Goal: Task Accomplishment & Management: Use online tool/utility

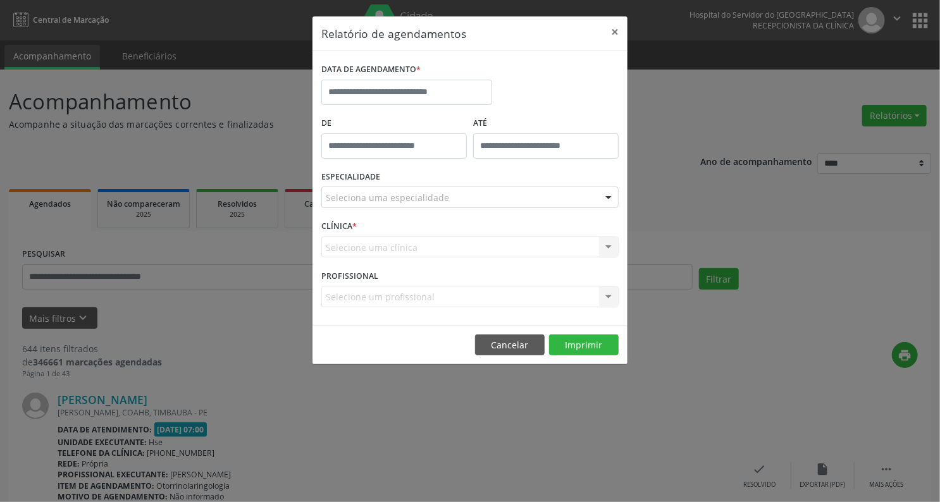
type input "*****"
click at [377, 142] on input "*****" at bounding box center [394, 146] width 146 height 25
drag, startPoint x: 404, startPoint y: 137, endPoint x: 405, endPoint y: 130, distance: 7.1
click at [406, 136] on input "*****" at bounding box center [394, 146] width 146 height 25
click at [396, 91] on input "text" at bounding box center [406, 92] width 171 height 25
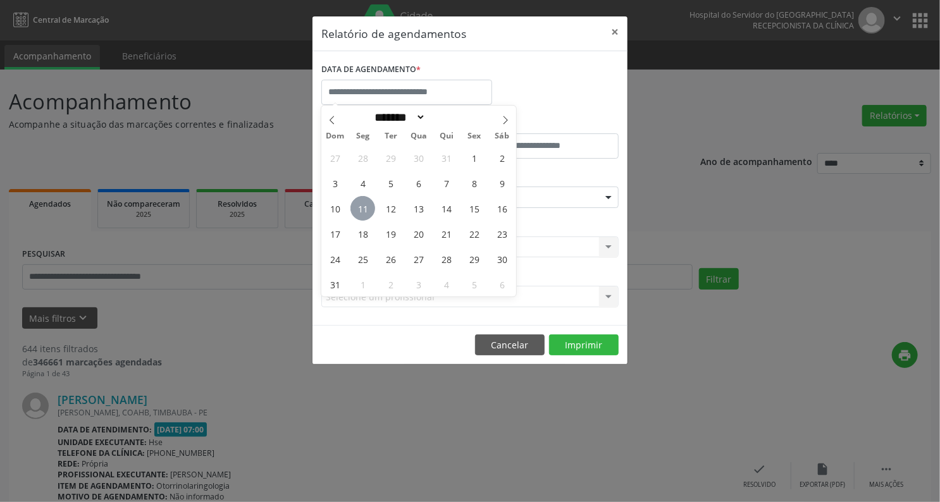
click at [367, 206] on span "11" at bounding box center [363, 208] width 25 height 25
type input "**********"
click at [367, 206] on span "11" at bounding box center [363, 208] width 25 height 25
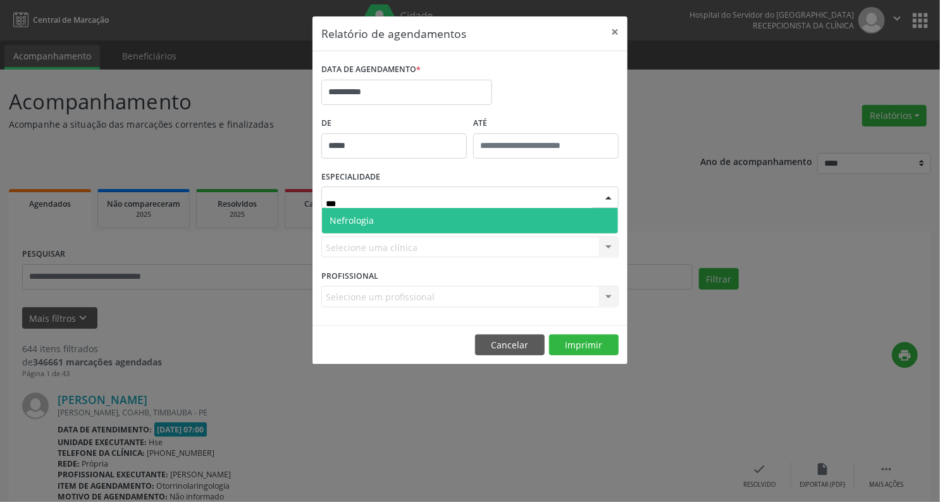
type input "****"
click at [358, 294] on form "**********" at bounding box center [469, 188] width 297 height 256
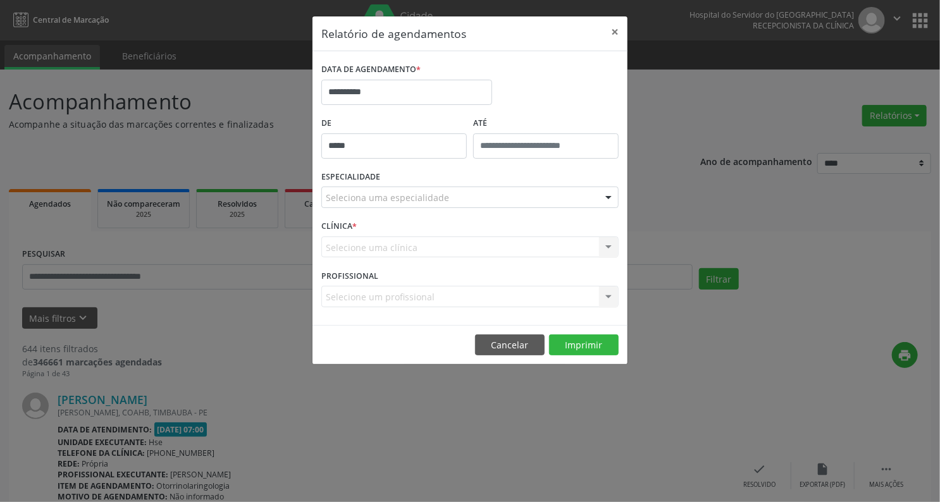
click at [608, 245] on div "Selecione uma clínica Nenhum resultado encontrado para: " " Não há nenhuma opçã…" at bounding box center [469, 248] width 297 height 22
click at [367, 253] on div "Selecione uma clínica Nenhum resultado encontrado para: " " Não há nenhuma opçã…" at bounding box center [469, 248] width 297 height 22
click at [372, 242] on div "Selecione uma clínica Nenhum resultado encontrado para: " " Não há nenhuma opçã…" at bounding box center [469, 248] width 297 height 22
click at [494, 342] on button "Cancelar" at bounding box center [510, 346] width 70 height 22
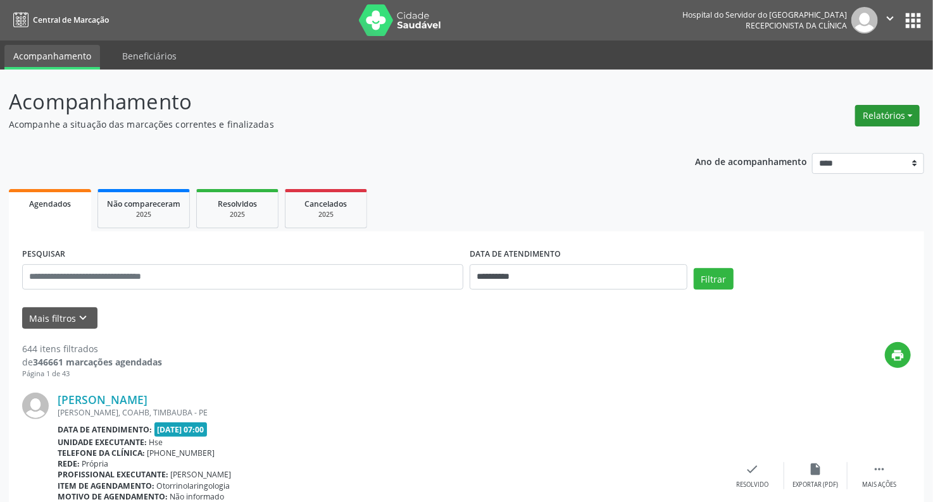
click at [870, 113] on button "Relatórios" at bounding box center [887, 116] width 65 height 22
click at [803, 144] on link "Agendamentos" at bounding box center [851, 143] width 136 height 18
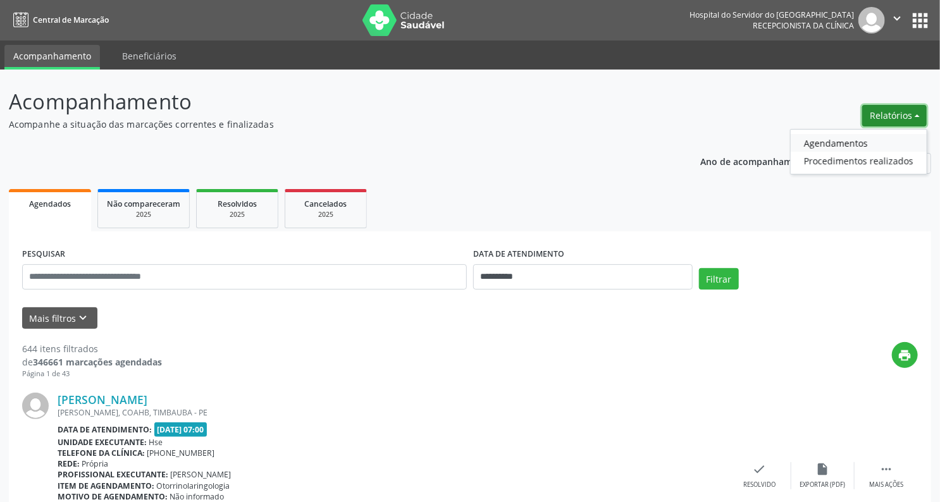
select select "*"
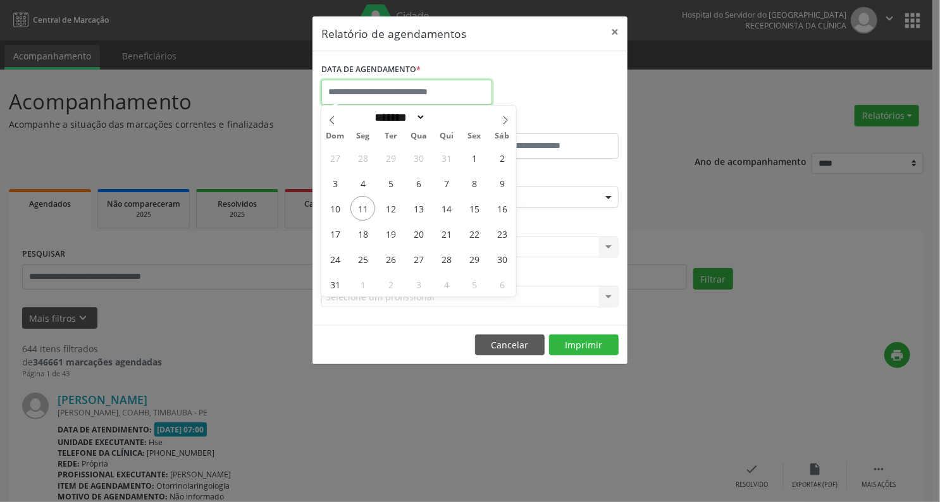
click at [387, 84] on input "text" at bounding box center [406, 92] width 171 height 25
click at [359, 208] on span "11" at bounding box center [363, 208] width 25 height 25
type input "**********"
click at [359, 208] on span "11" at bounding box center [363, 208] width 25 height 25
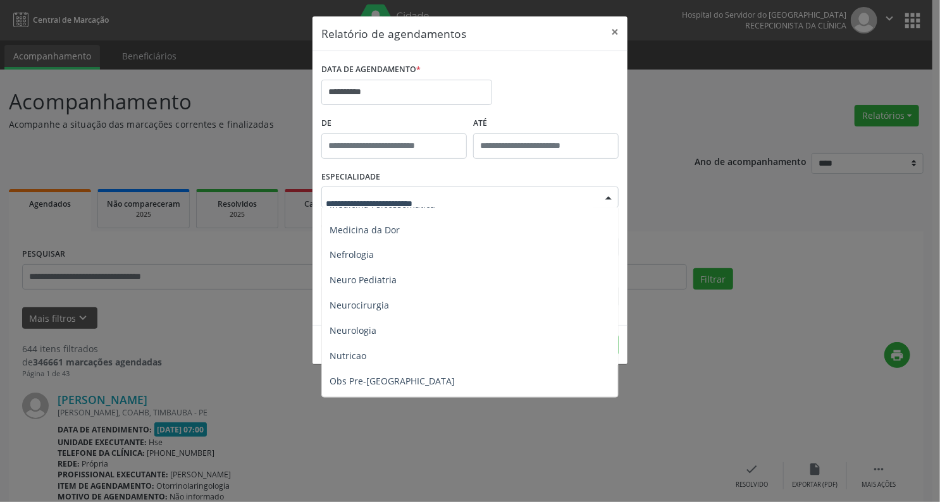
scroll to position [1164, 0]
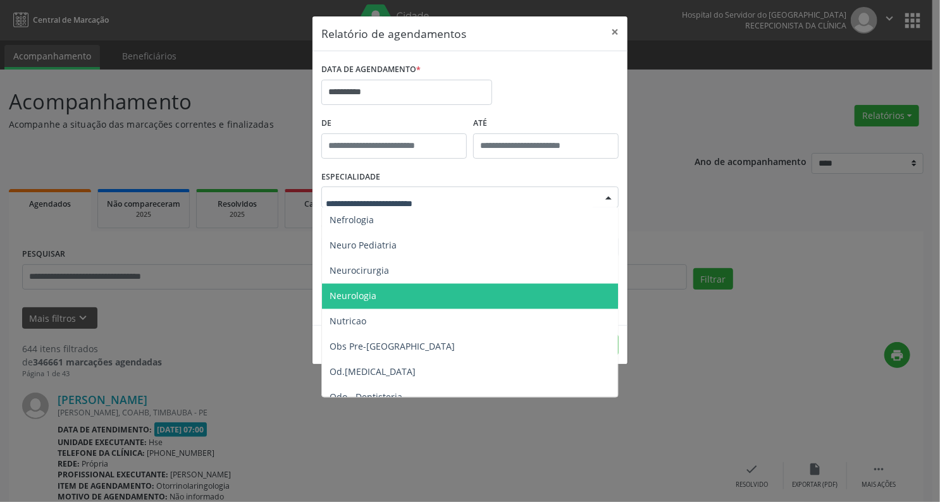
click at [377, 294] on span "Neurologia" at bounding box center [471, 296] width 298 height 25
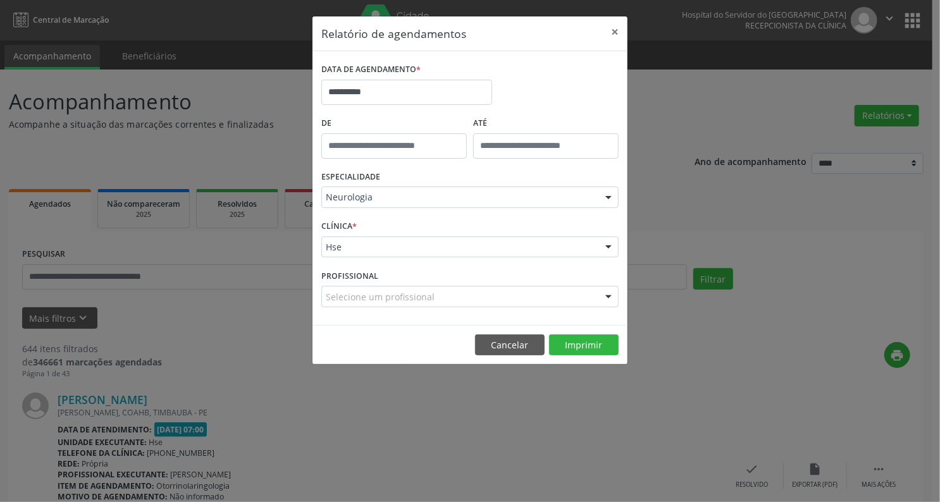
click at [337, 223] on label "CLÍNICA *" at bounding box center [338, 227] width 35 height 20
click at [608, 249] on div at bounding box center [608, 248] width 19 height 22
click at [609, 247] on div at bounding box center [608, 248] width 19 height 22
click at [581, 340] on button "Imprimir" at bounding box center [584, 346] width 70 height 22
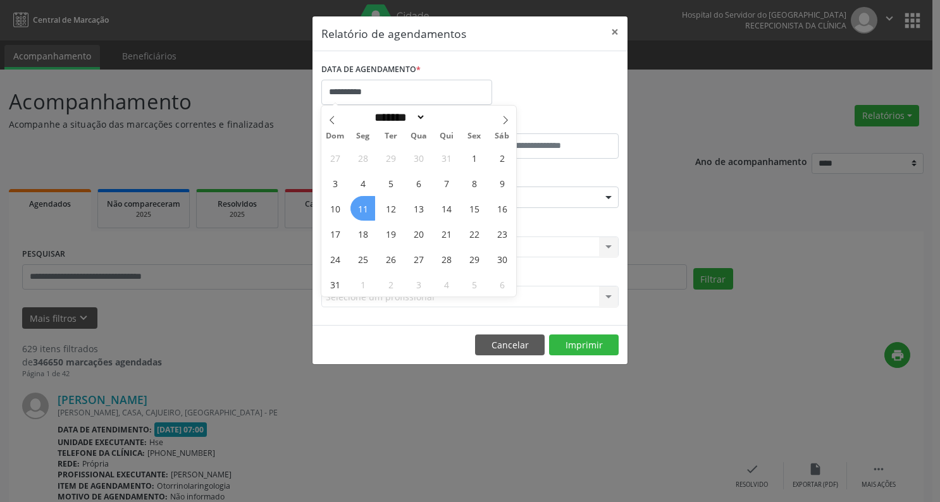
select select "*"
click at [371, 203] on span "11" at bounding box center [363, 208] width 25 height 25
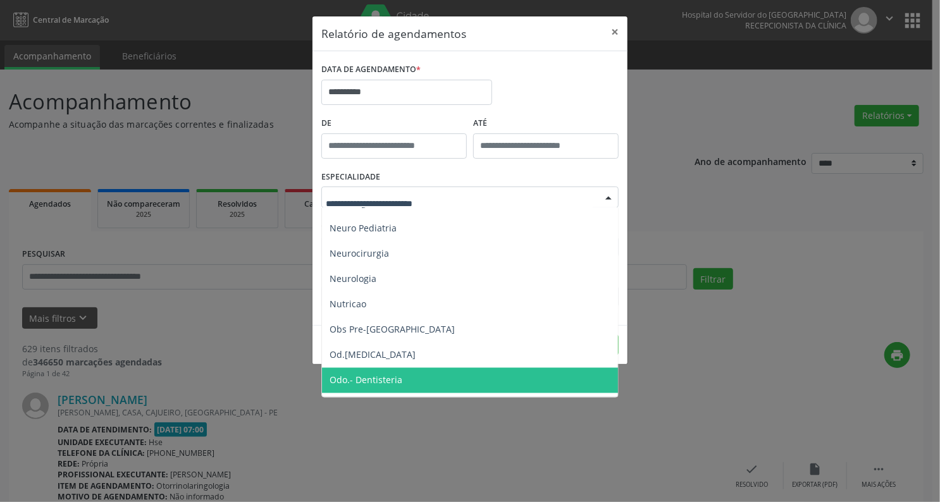
scroll to position [1164, 0]
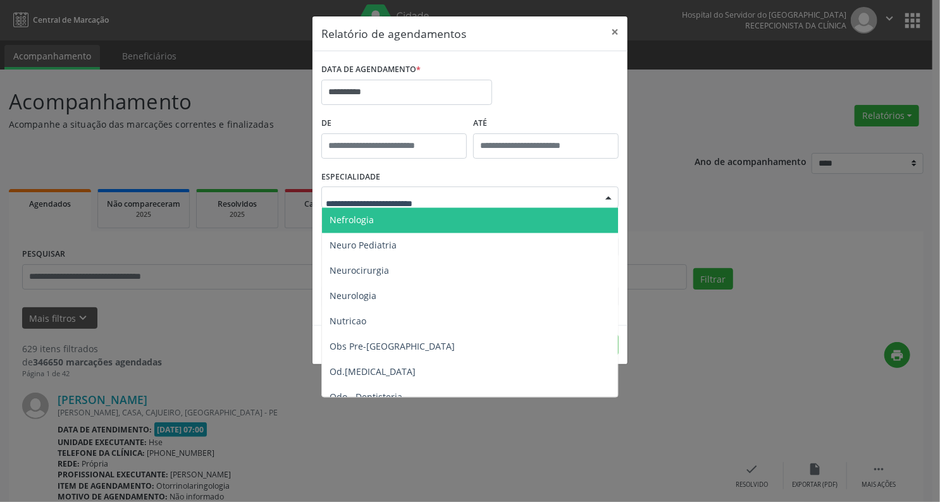
click at [359, 222] on span "Nefrologia" at bounding box center [352, 221] width 44 height 12
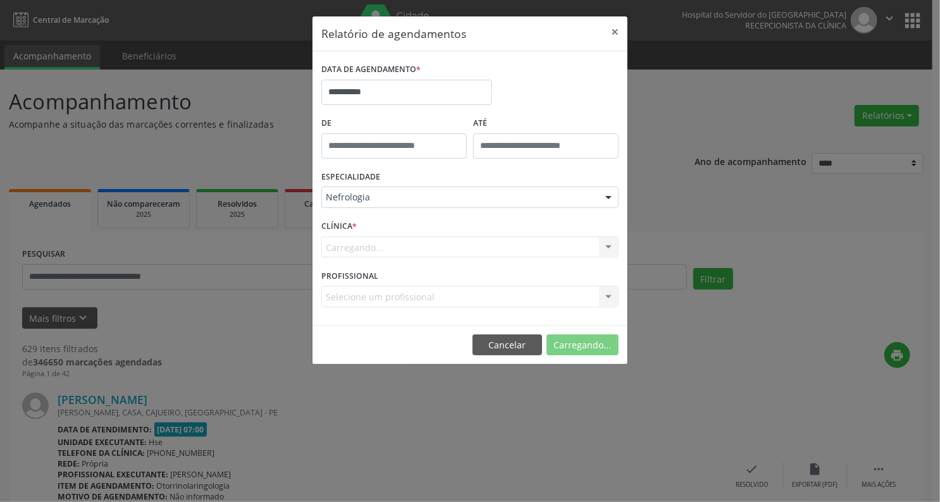
click at [355, 228] on span "*" at bounding box center [355, 226] width 4 height 11
click at [335, 225] on label "CLÍNICA *" at bounding box center [338, 227] width 35 height 20
click at [334, 228] on label "CLÍNICA *" at bounding box center [338, 227] width 35 height 20
click at [606, 248] on div "Carregando... Nenhum resultado encontrado para: " " Não há nenhuma opção para s…" at bounding box center [469, 248] width 297 height 22
click at [334, 225] on label "CLÍNICA *" at bounding box center [338, 227] width 35 height 20
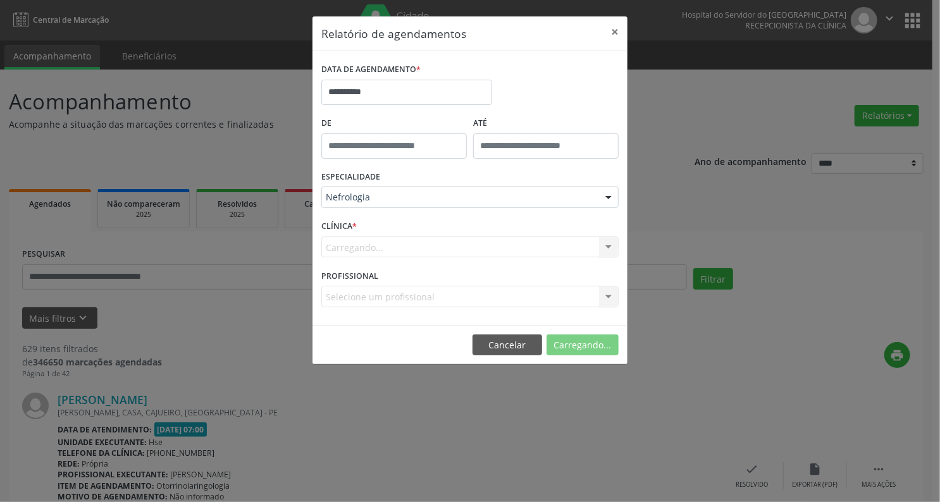
click at [334, 225] on label "CLÍNICA *" at bounding box center [338, 227] width 35 height 20
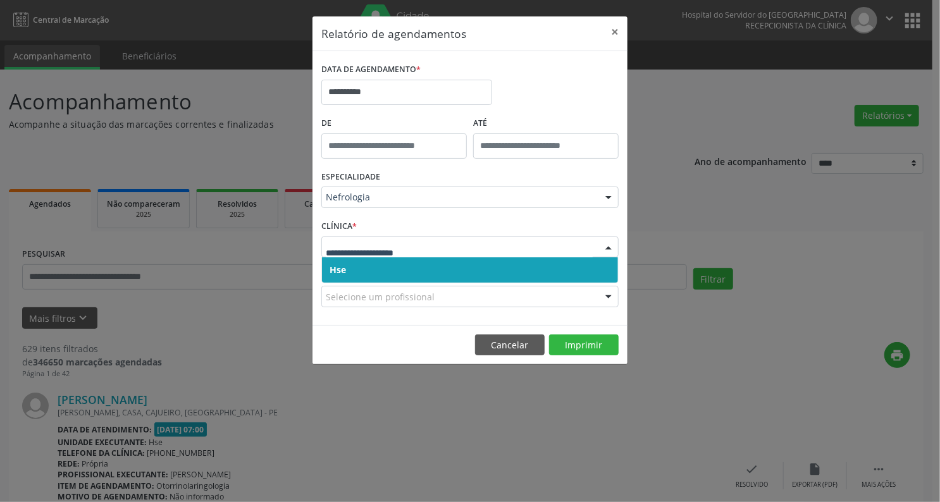
click at [609, 248] on div at bounding box center [608, 248] width 19 height 22
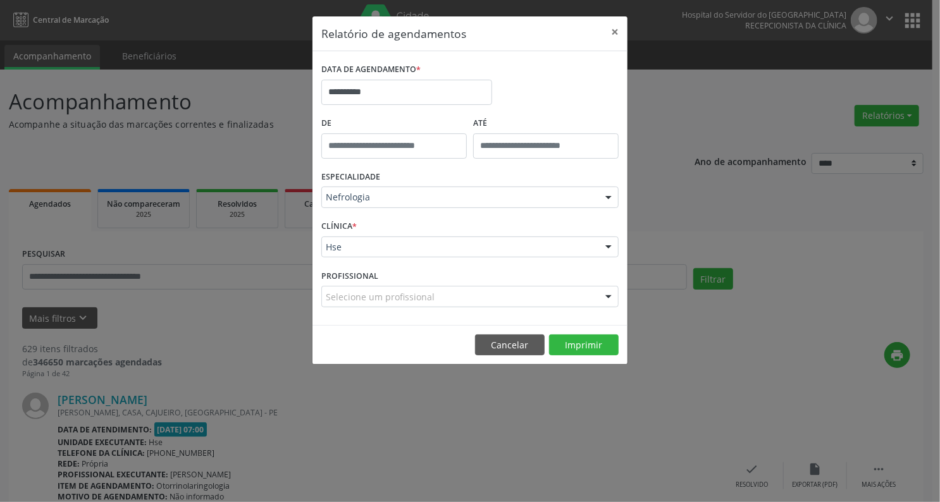
click at [324, 251] on div "Hse" at bounding box center [469, 248] width 297 height 22
click at [571, 342] on button "Imprimir" at bounding box center [584, 346] width 70 height 22
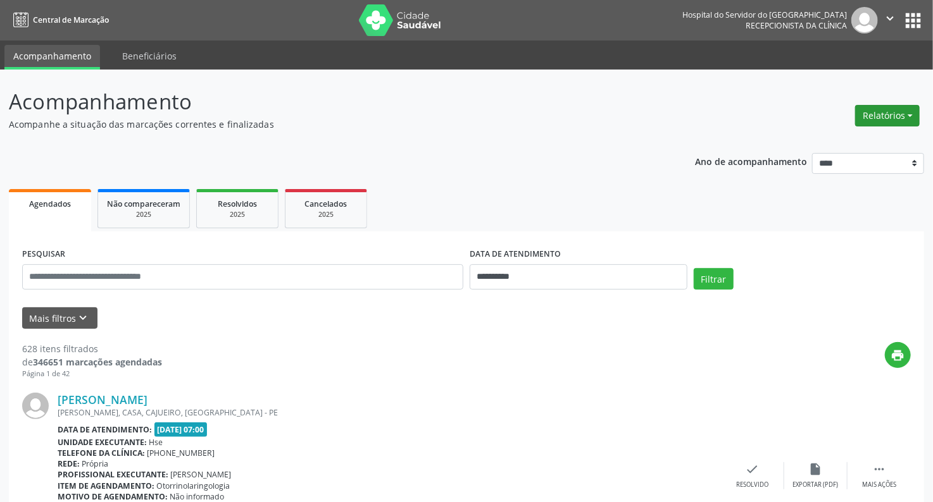
click at [882, 116] on button "Relatórios" at bounding box center [887, 116] width 65 height 22
click at [843, 142] on link "Agendamentos" at bounding box center [851, 143] width 136 height 18
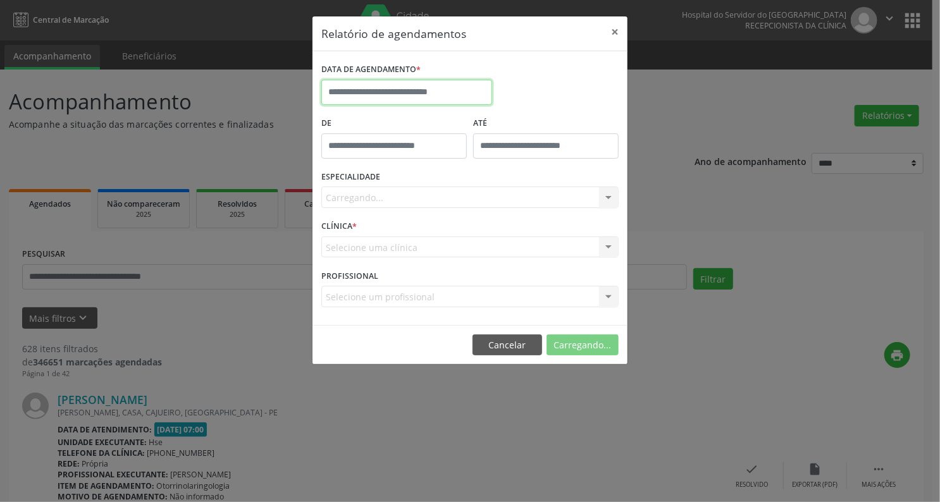
click at [445, 91] on input "text" at bounding box center [406, 92] width 171 height 25
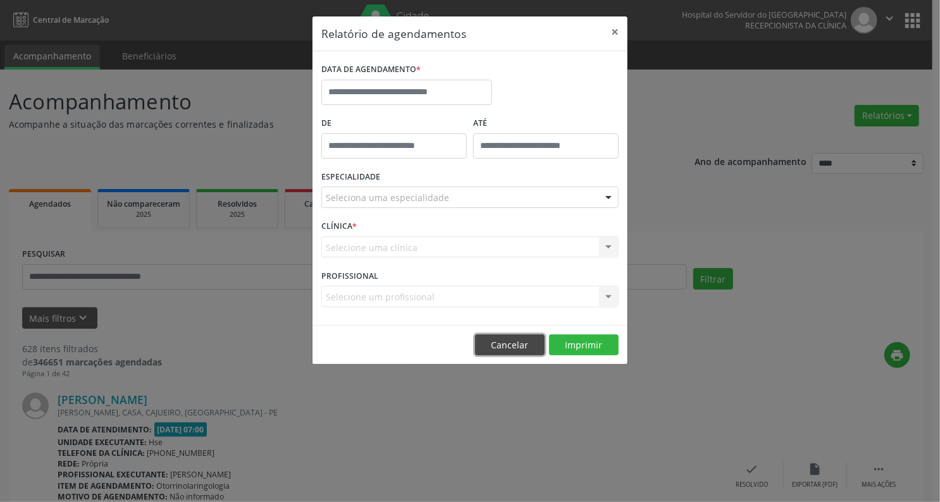
click at [510, 350] on button "Cancelar" at bounding box center [510, 346] width 70 height 22
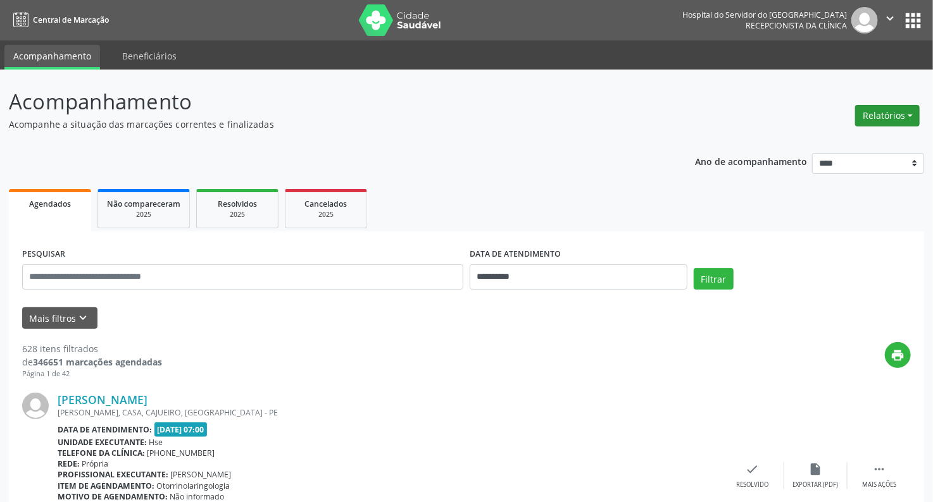
click at [887, 115] on button "Relatórios" at bounding box center [887, 116] width 65 height 22
click at [815, 145] on link "Agendamentos" at bounding box center [851, 143] width 136 height 18
select select "*"
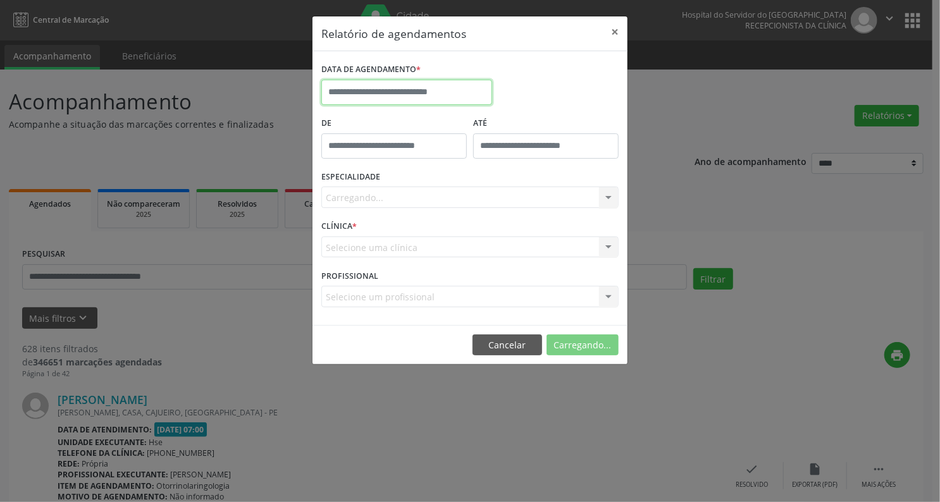
click at [423, 96] on input "text" at bounding box center [406, 92] width 171 height 25
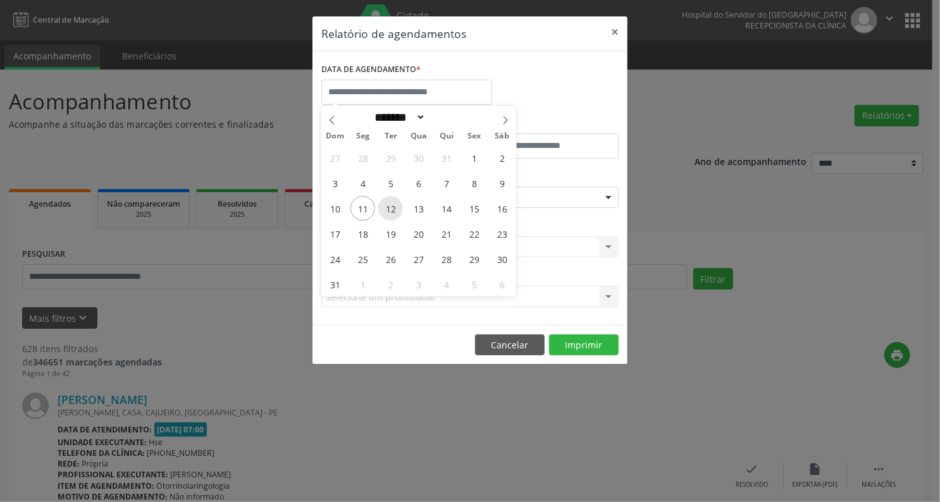
click at [392, 205] on span "12" at bounding box center [390, 208] width 25 height 25
type input "**********"
click at [392, 205] on span "12" at bounding box center [390, 208] width 25 height 25
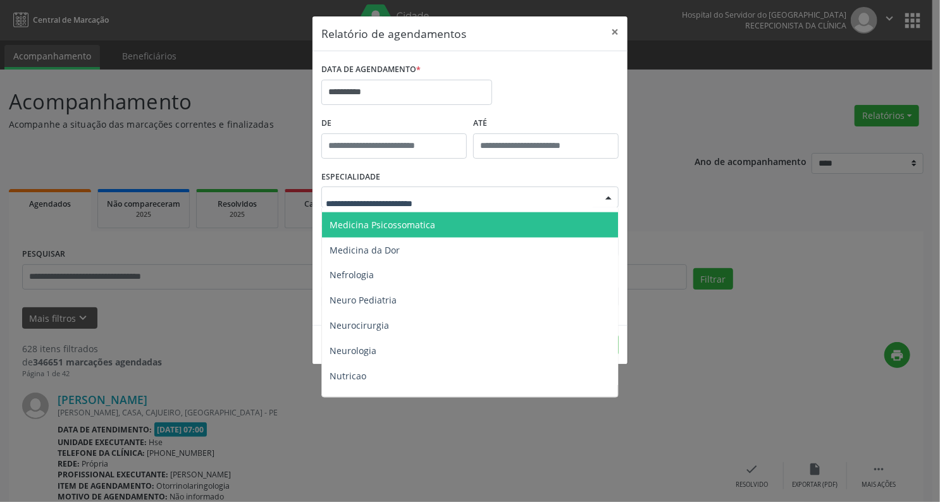
scroll to position [1114, 0]
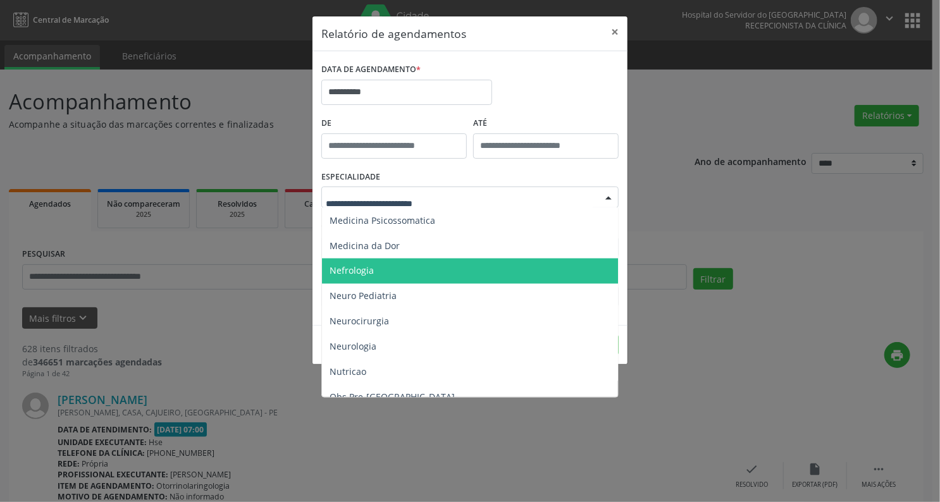
click at [410, 273] on span "Nefrologia" at bounding box center [471, 271] width 298 height 25
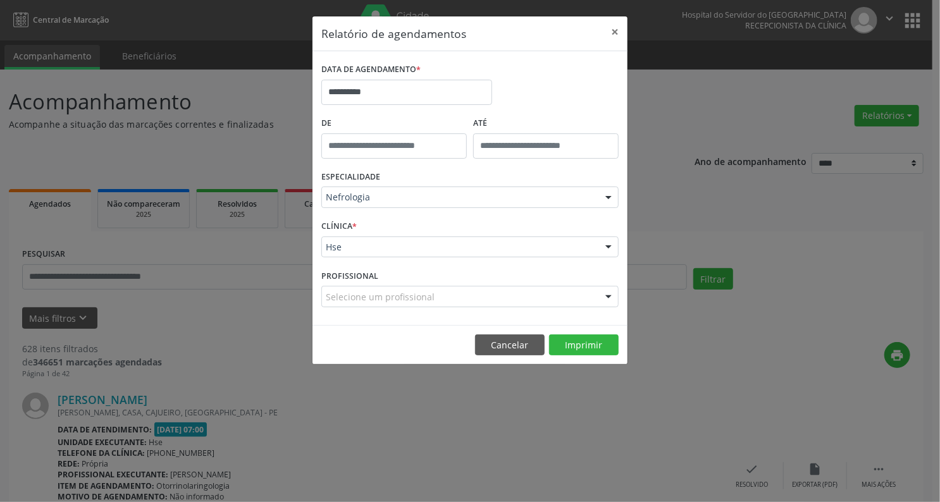
click at [354, 226] on span "*" at bounding box center [355, 226] width 4 height 11
click at [610, 248] on div at bounding box center [608, 248] width 19 height 22
click at [591, 345] on button "Imprimir" at bounding box center [584, 346] width 70 height 22
